Goal: Find specific page/section: Find specific page/section

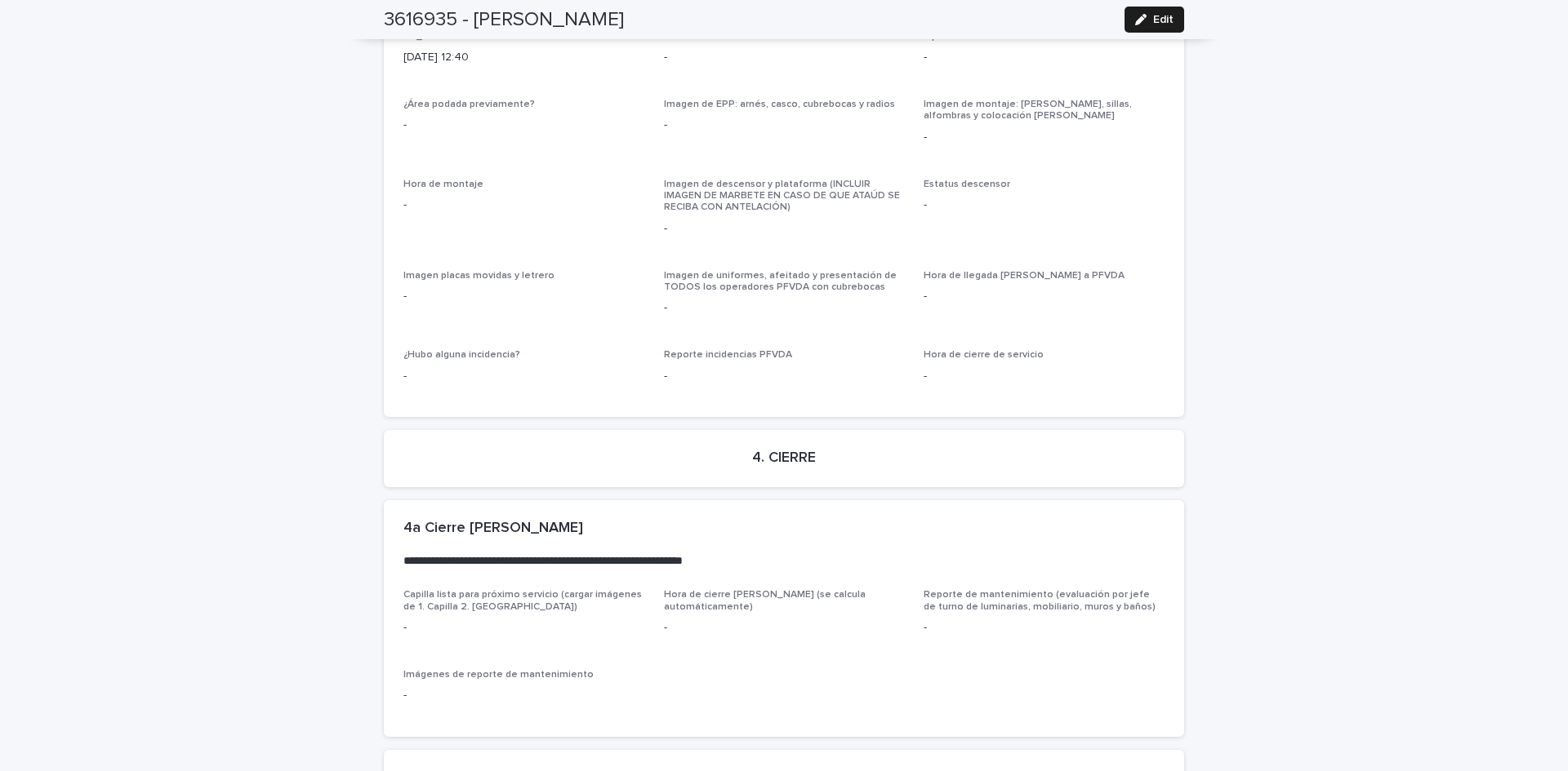
scroll to position [3797, 0]
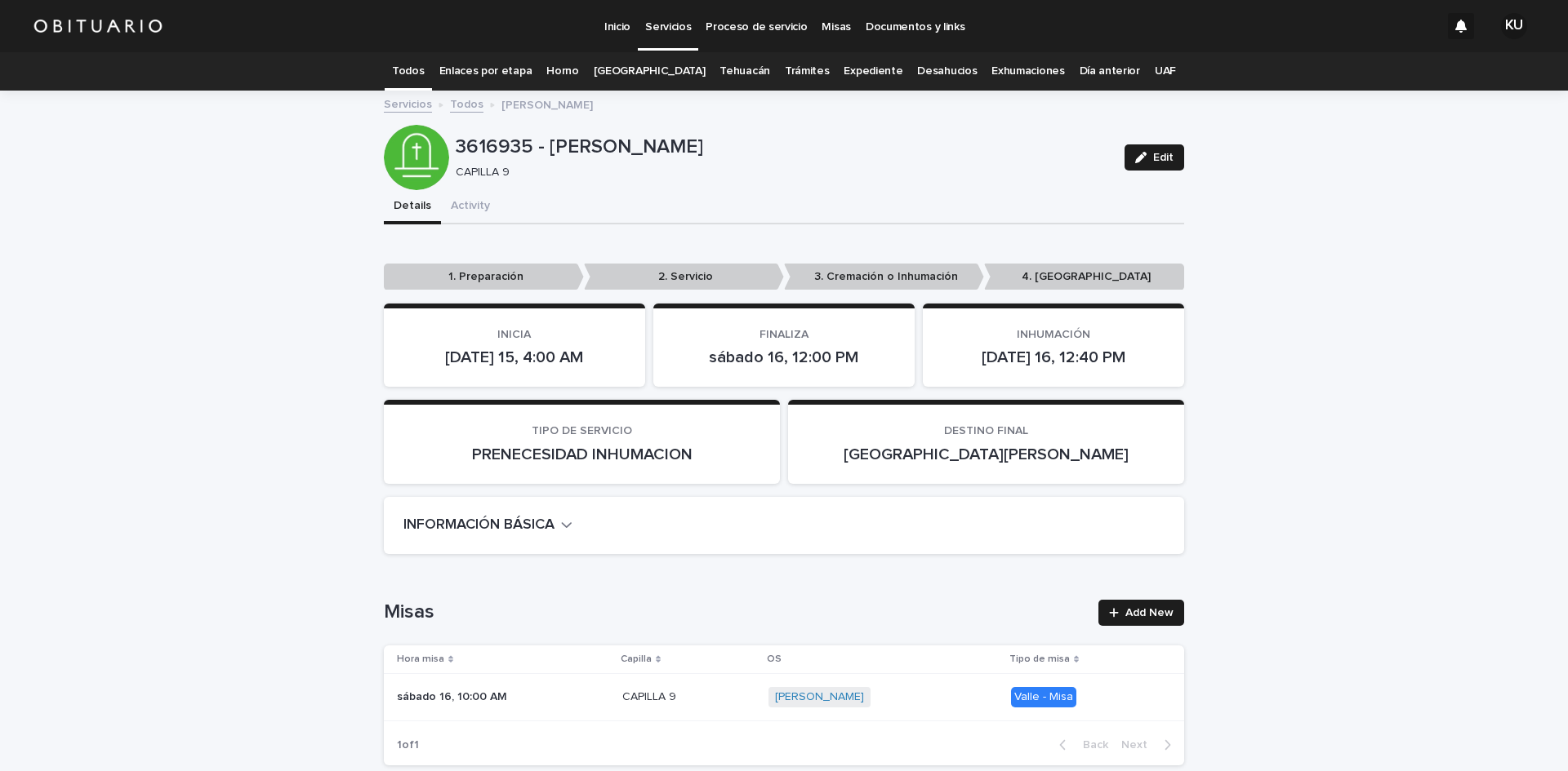
scroll to position [52, 0]
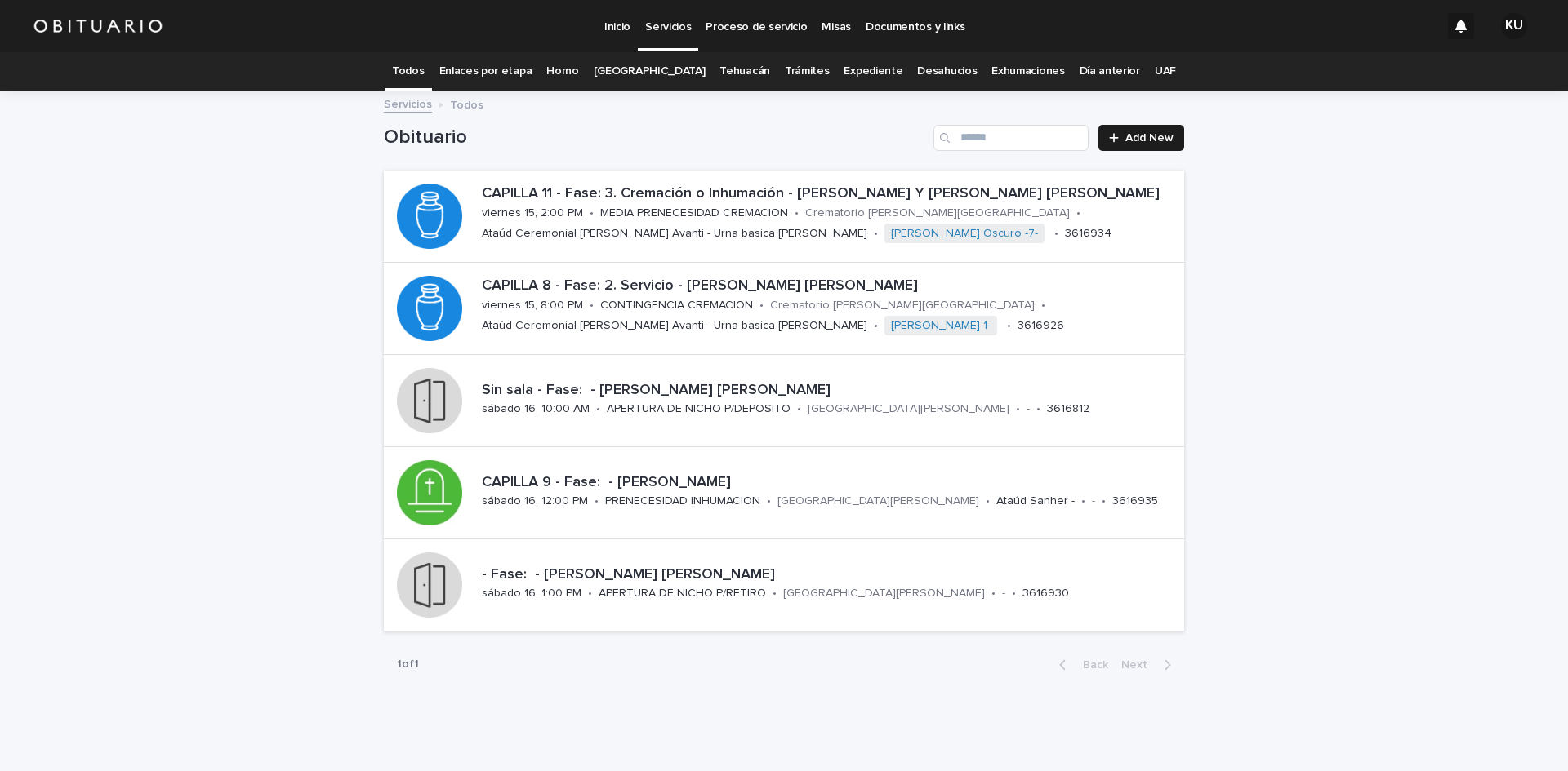
click at [1354, 399] on div "Loading... Saving… Loading... Saving… Obituario Add New CAPILLA 11 - Fase: 3. C…" at bounding box center [784, 429] width 1568 height 674
click at [682, 65] on link "[GEOGRAPHIC_DATA]" at bounding box center [650, 71] width 112 height 38
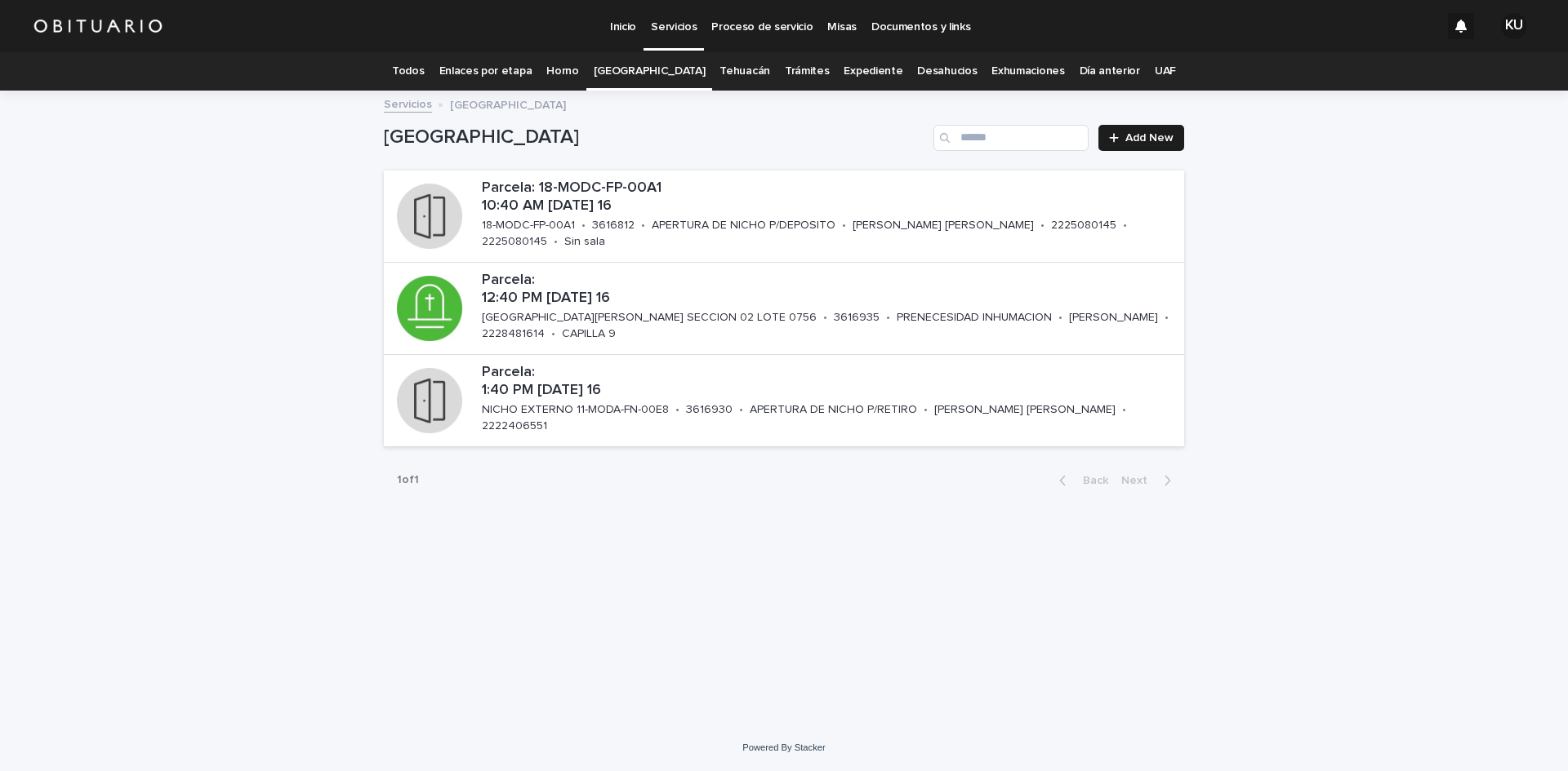
click at [424, 71] on link "Todos" at bounding box center [408, 71] width 32 height 38
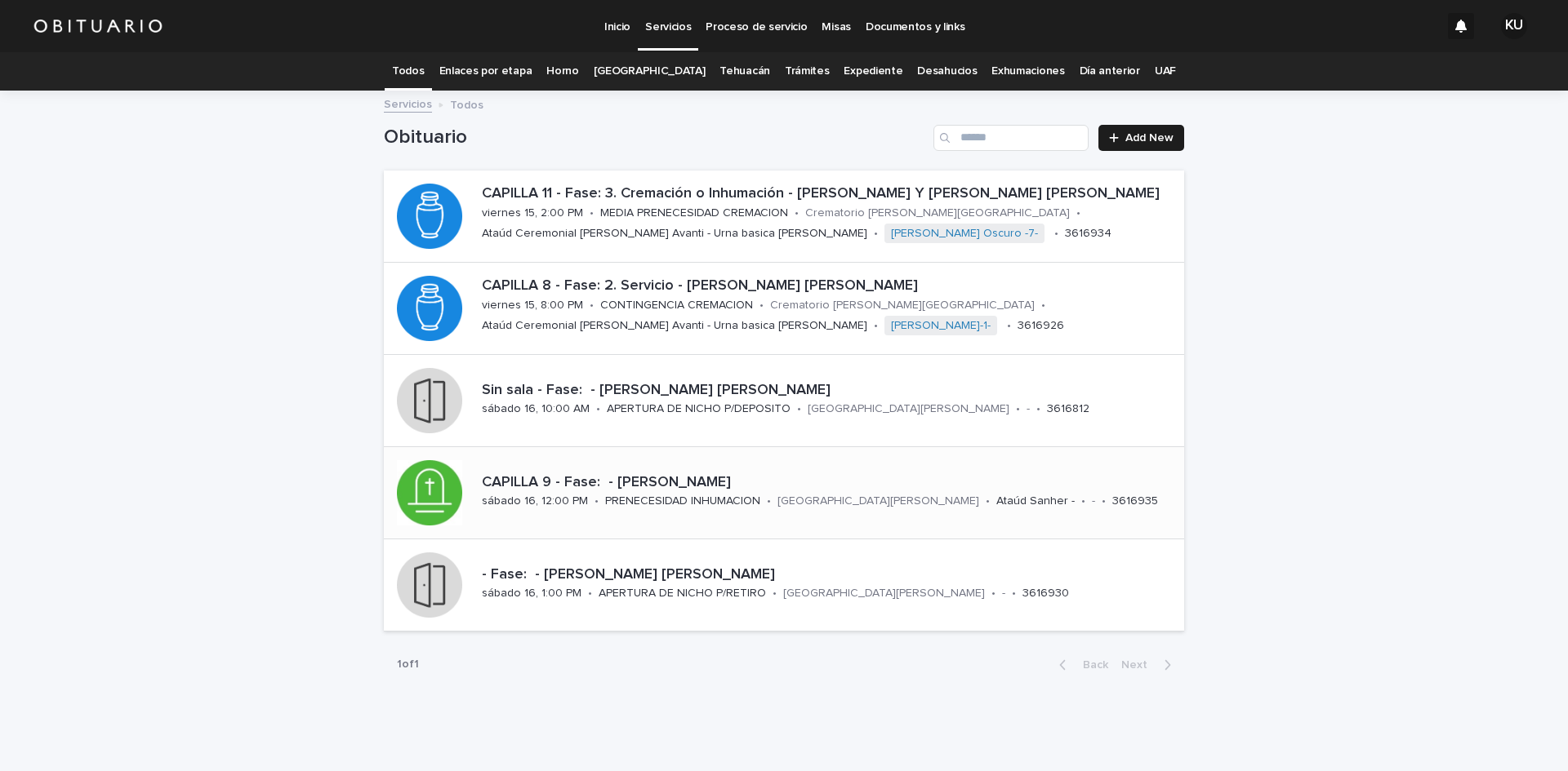
click at [756, 475] on p "CAPILLA 9 - Fase: - [PERSON_NAME]" at bounding box center [829, 482] width 695 height 18
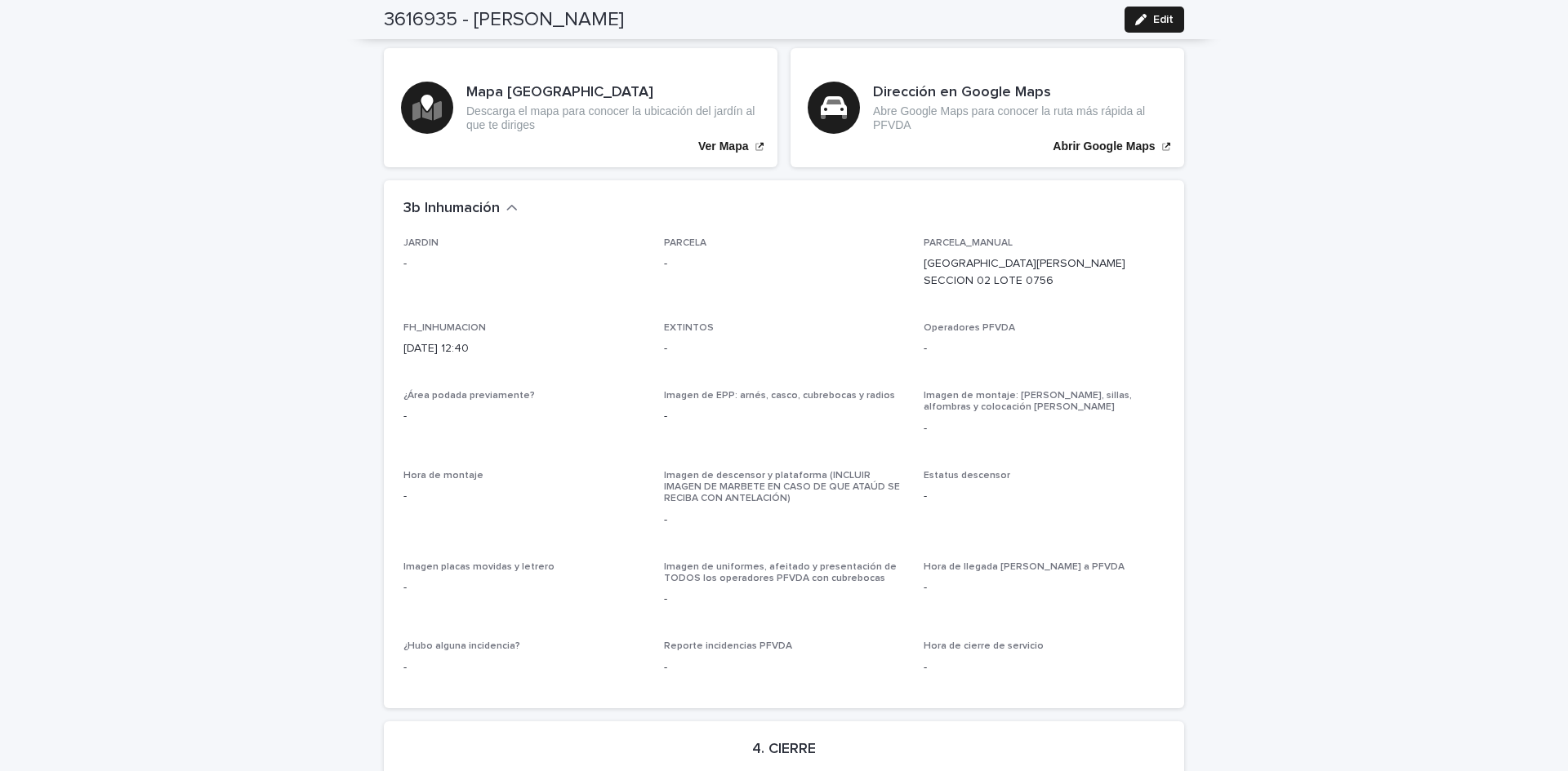
scroll to position [3797, 0]
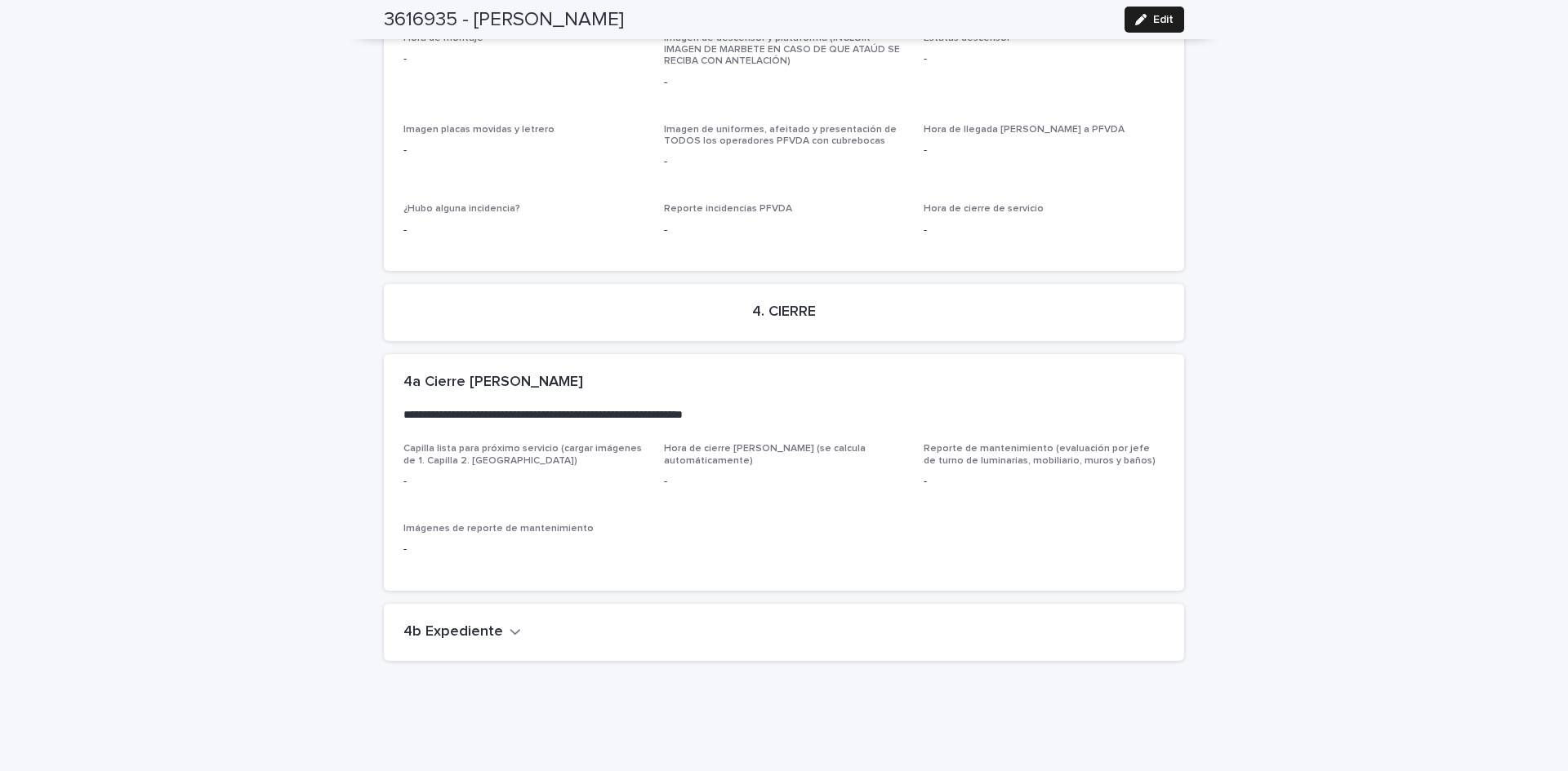
drag, startPoint x: 460, startPoint y: 595, endPoint x: 1375, endPoint y: 664, distance: 917.6
click at [460, 623] on h2 "4b Expediente" at bounding box center [453, 632] width 99 height 18
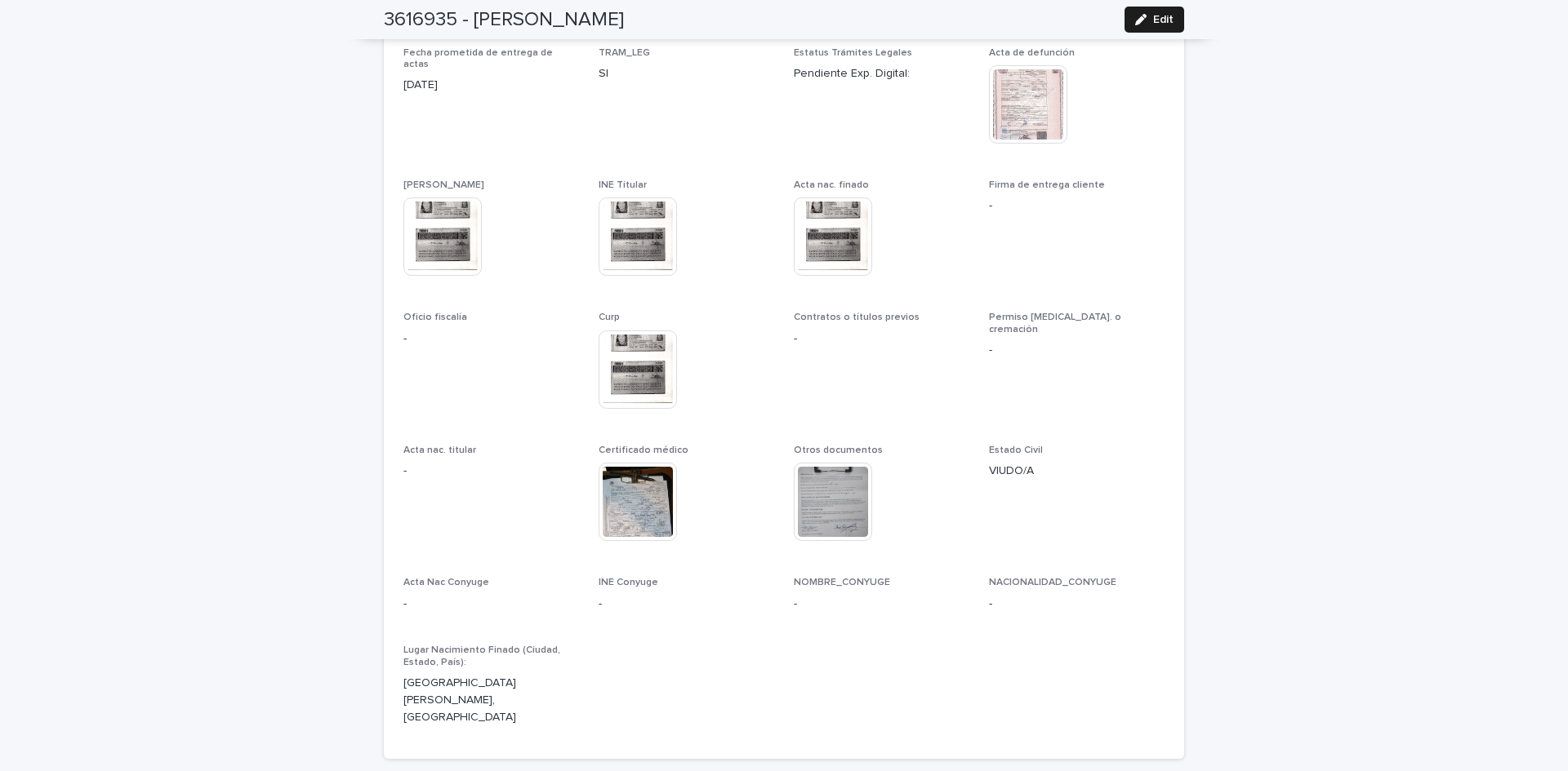
scroll to position [4435, 0]
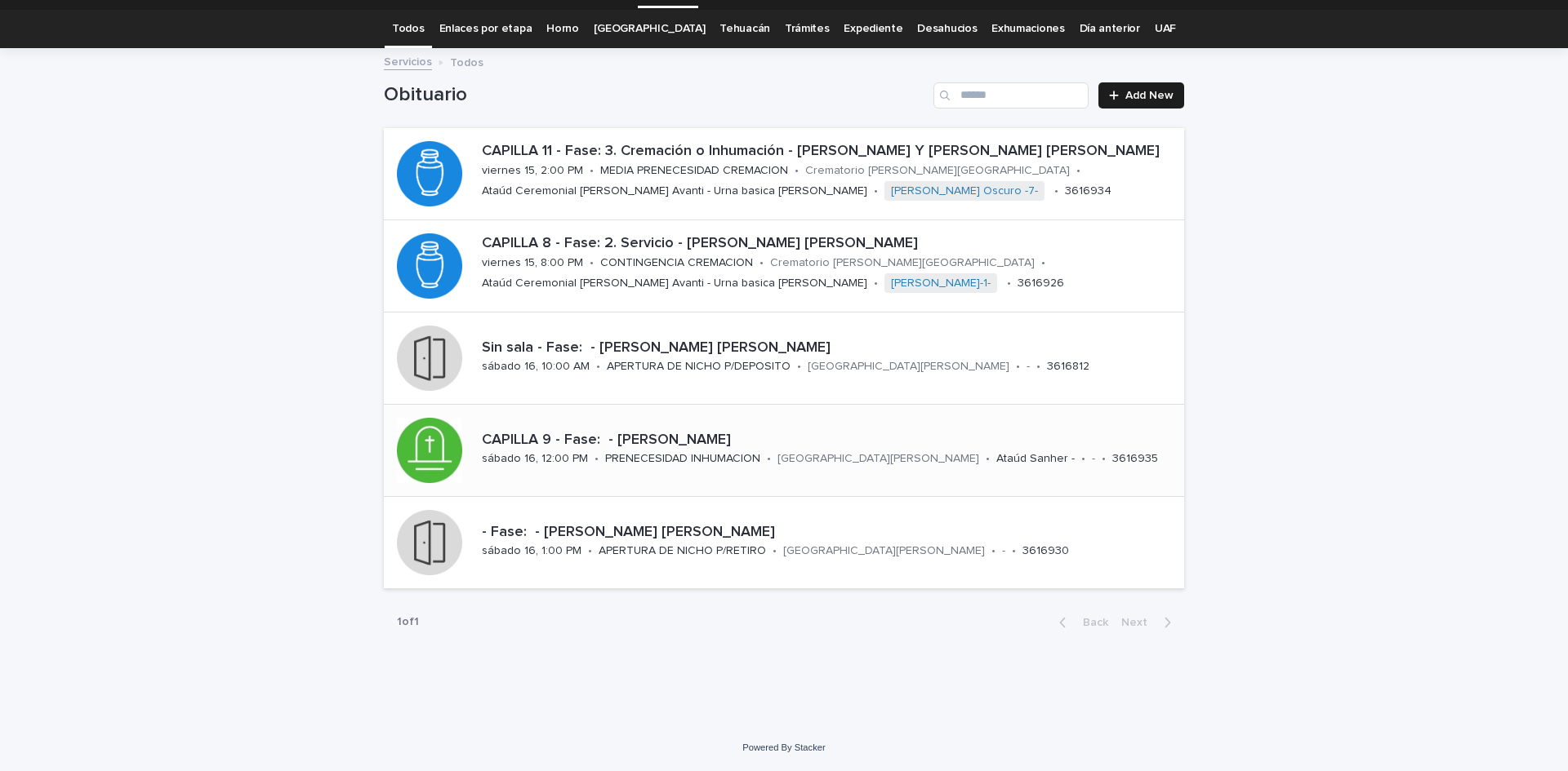
scroll to position [43, 0]
click at [781, 246] on p "CAPILLA 8 - Fase: 2. Servicio - [PERSON_NAME] [PERSON_NAME]" at bounding box center [829, 243] width 695 height 18
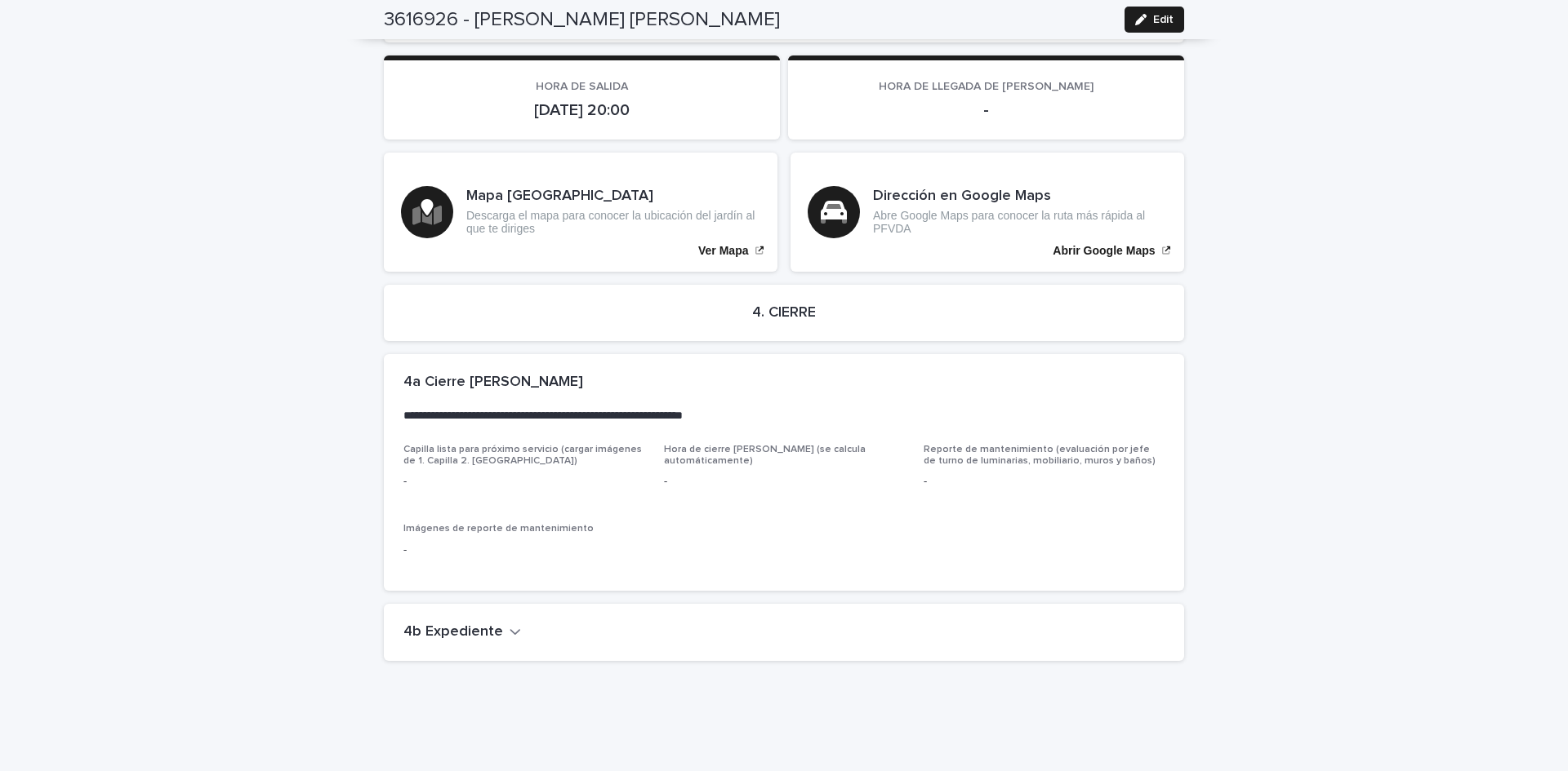
scroll to position [3716, 0]
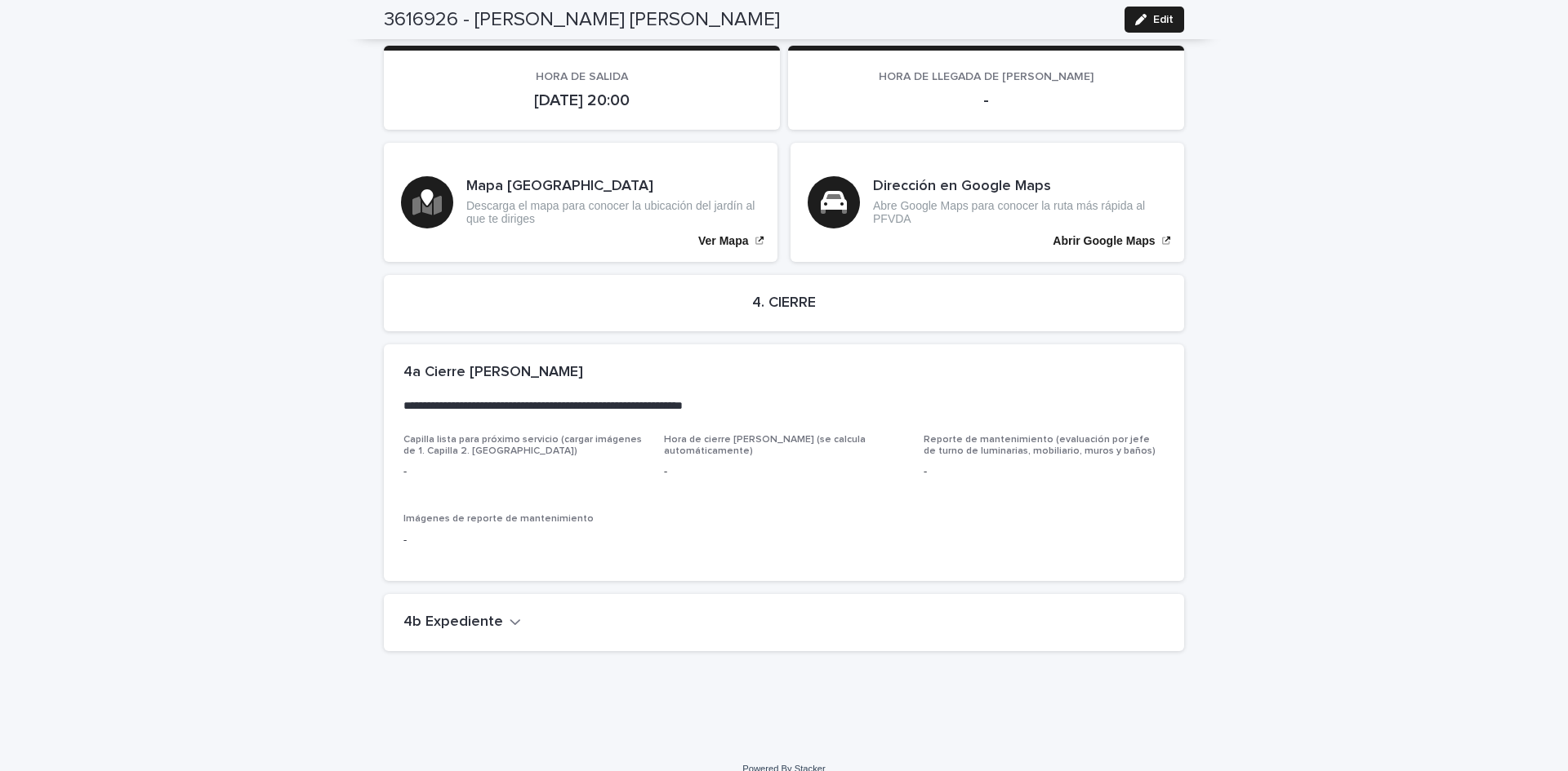
drag, startPoint x: 481, startPoint y: 601, endPoint x: 565, endPoint y: 569, distance: 89.9
click at [487, 614] on h2 "4b Expediente" at bounding box center [453, 622] width 99 height 18
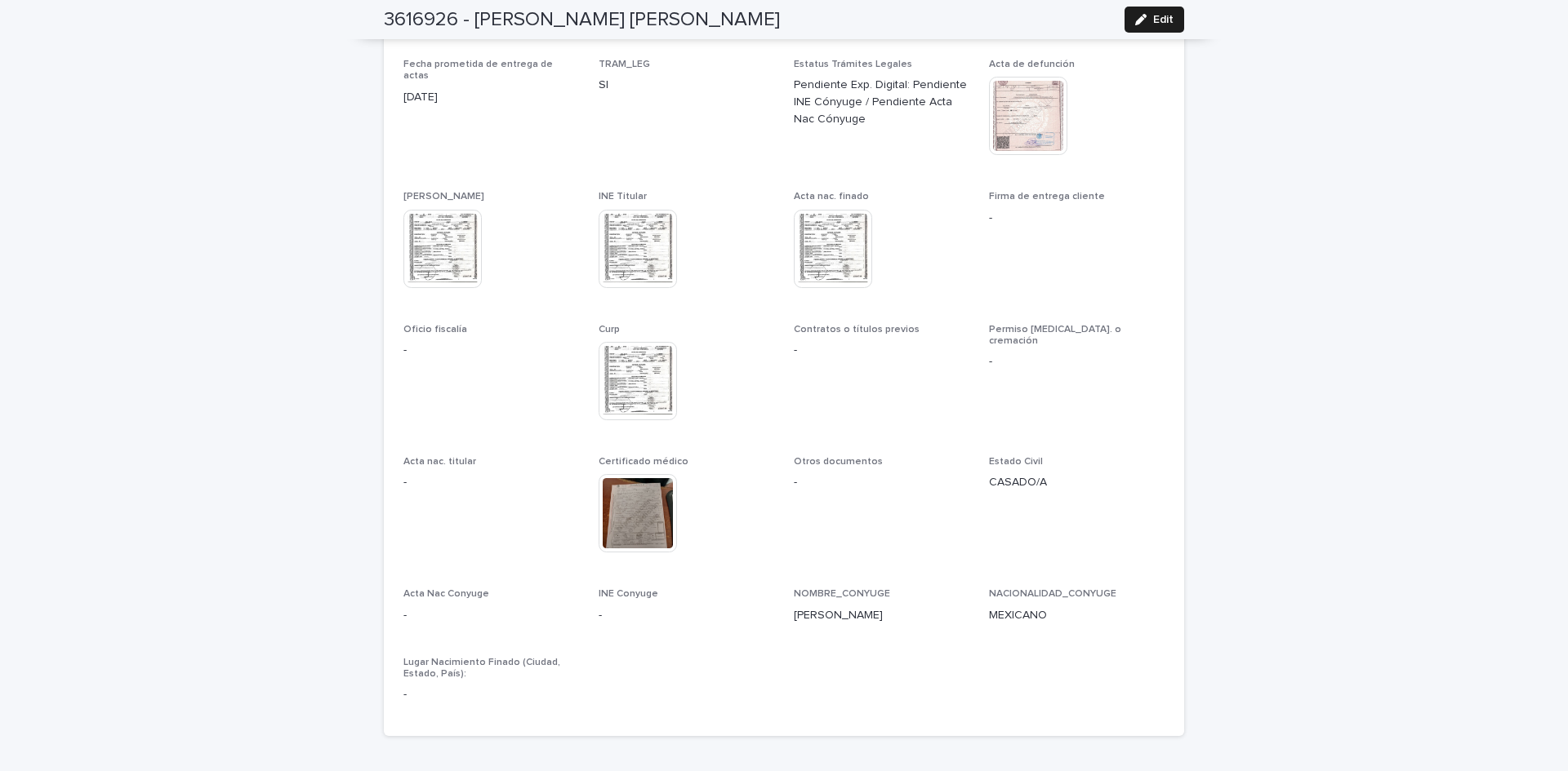
scroll to position [4365, 0]
